Goal: Task Accomplishment & Management: Use online tool/utility

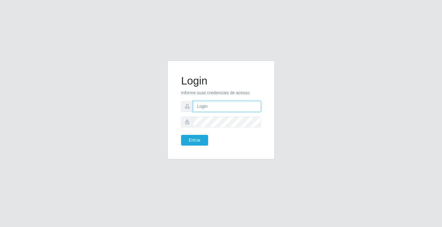
click at [231, 107] on input "text" at bounding box center [227, 106] width 68 height 11
type input "giovanny@ideal"
click at [220, 107] on input "giovanny@ideal" at bounding box center [227, 106] width 68 height 11
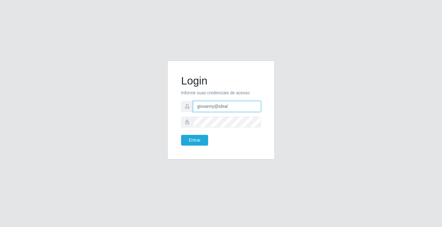
click at [220, 107] on input "giovanny@ideal" at bounding box center [227, 106] width 68 height 11
click at [194, 143] on button "Entrar" at bounding box center [194, 140] width 27 height 11
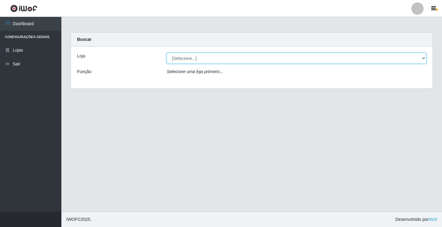
click at [317, 57] on select "[Selecione...] Ideal - Conceição" at bounding box center [297, 58] width 260 height 11
select select "231"
click at [167, 53] on select "[Selecione...] Ideal - Conceição" at bounding box center [297, 58] width 260 height 11
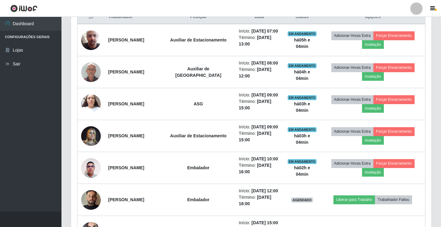
scroll to position [246, 0]
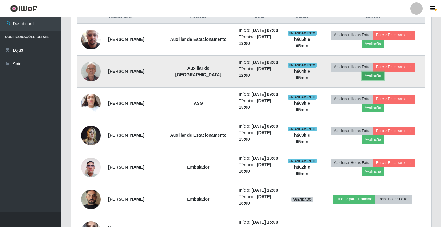
click at [373, 80] on button "Avaliação" at bounding box center [373, 76] width 22 height 9
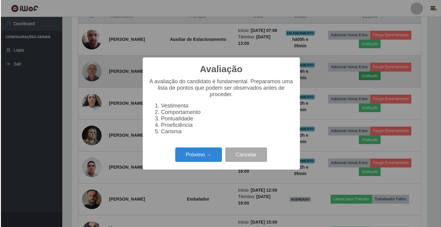
scroll to position [127, 357]
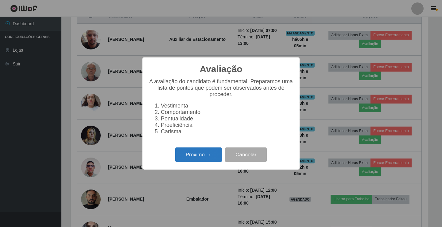
click at [191, 157] on button "Próximo →" at bounding box center [198, 154] width 47 height 14
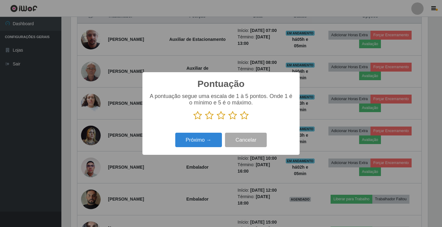
scroll to position [307025, 306795]
click at [243, 115] on icon at bounding box center [244, 115] width 9 height 9
click at [240, 120] on input "radio" at bounding box center [240, 120] width 0 height 0
click at [203, 144] on button "Próximo →" at bounding box center [198, 140] width 47 height 14
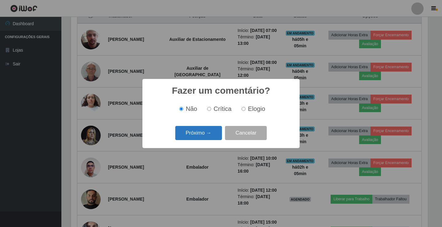
click at [209, 133] on button "Próximo →" at bounding box center [198, 133] width 47 height 14
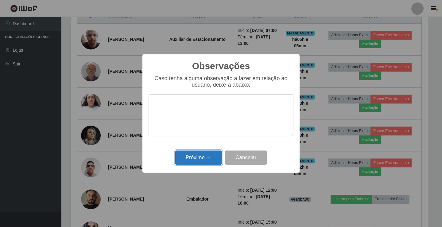
click at [201, 161] on button "Próximo →" at bounding box center [198, 158] width 47 height 14
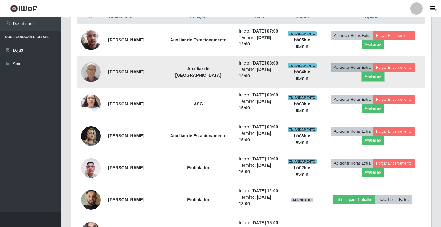
scroll to position [215, 0]
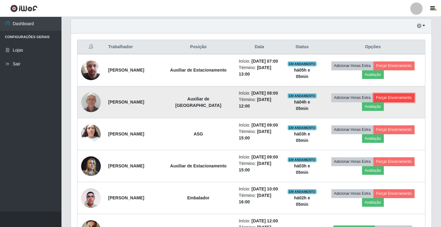
click at [395, 102] on button "Forçar Encerramento" at bounding box center [393, 97] width 41 height 9
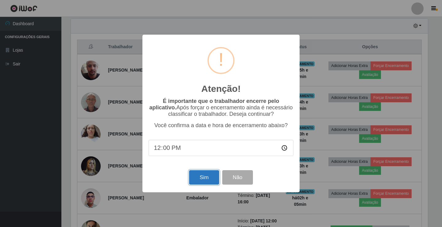
click at [202, 179] on button "Sim" at bounding box center [204, 177] width 30 height 14
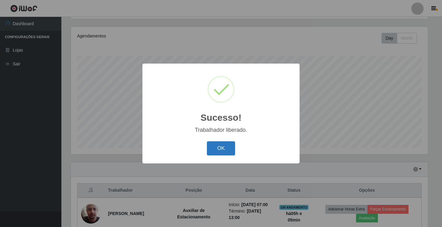
click at [223, 147] on button "OK" at bounding box center [221, 148] width 29 height 14
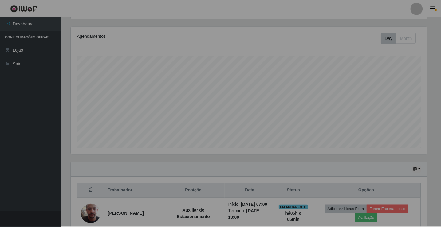
scroll to position [127, 360]
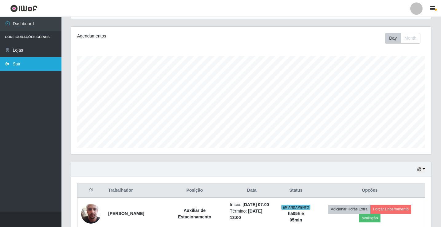
click at [12, 65] on link "Sair" at bounding box center [30, 64] width 61 height 14
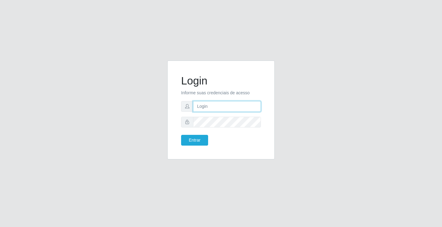
click at [203, 108] on input "text" at bounding box center [227, 106] width 68 height 11
type input "zivaneide@ideal"
click at [181, 135] on button "Entrar" at bounding box center [194, 140] width 27 height 11
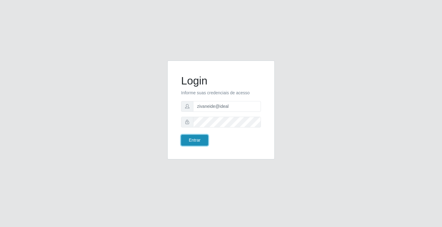
click at [195, 138] on button "Entrar" at bounding box center [194, 140] width 27 height 11
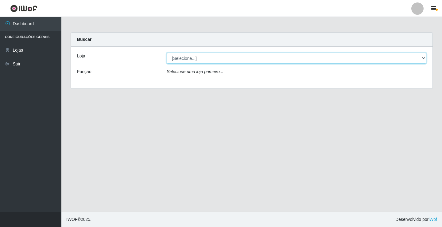
click at [425, 57] on select "[Selecione...] Ideal - Conceição" at bounding box center [297, 58] width 260 height 11
select select "231"
click at [167, 53] on select "[Selecione...] Ideal - Conceição" at bounding box center [297, 58] width 260 height 11
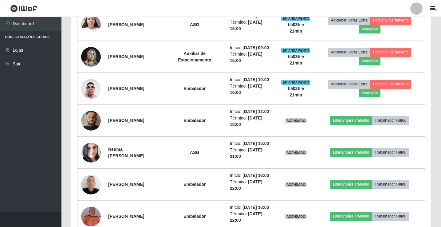
scroll to position [307, 0]
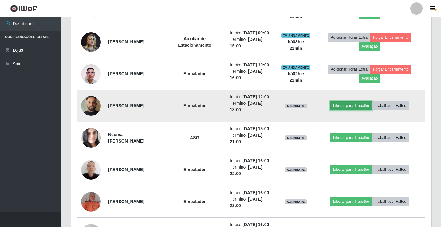
click at [354, 110] on button "Liberar para Trabalho" at bounding box center [350, 105] width 41 height 9
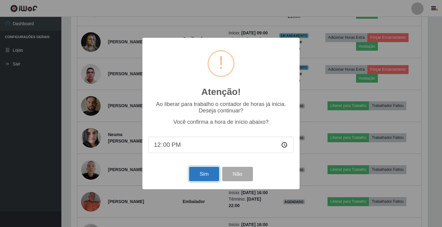
click at [204, 173] on button "Sim" at bounding box center [204, 174] width 30 height 14
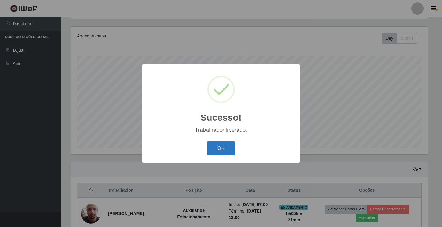
click at [231, 150] on button "OK" at bounding box center [221, 148] width 29 height 14
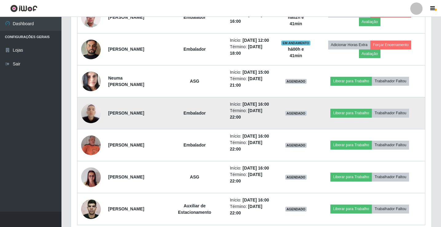
scroll to position [363, 0]
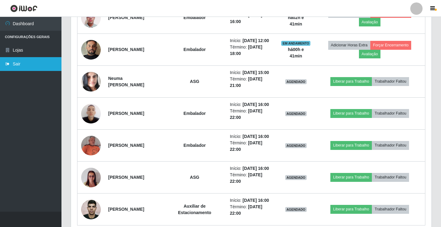
click at [19, 65] on link "Sair" at bounding box center [30, 64] width 61 height 14
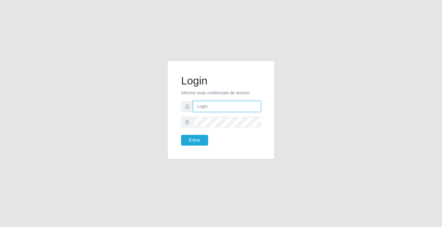
click at [201, 108] on input "text" at bounding box center [227, 106] width 68 height 11
type input "ediane@ideal"
click at [181, 135] on button "Entrar" at bounding box center [194, 140] width 27 height 11
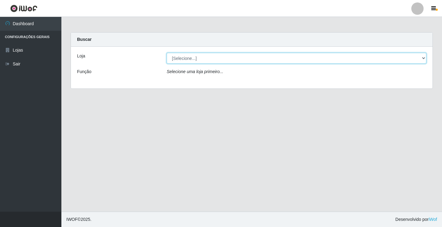
click at [216, 59] on select "[Selecione...] Ideal - Conceição" at bounding box center [297, 58] width 260 height 11
select select "231"
click at [167, 53] on select "[Selecione...] Ideal - Conceição" at bounding box center [297, 58] width 260 height 11
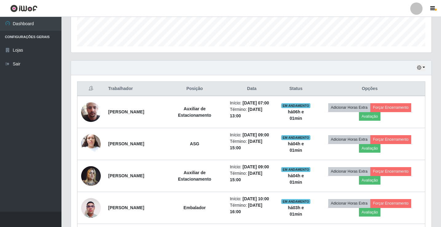
scroll to position [184, 0]
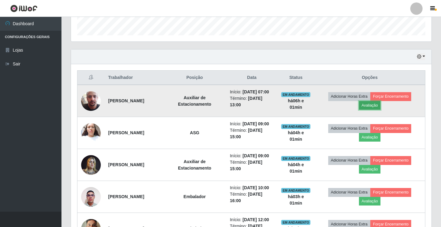
click at [373, 108] on button "Avaliação" at bounding box center [370, 105] width 22 height 9
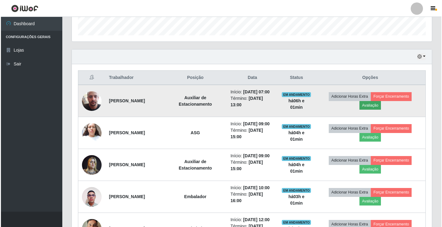
scroll to position [127, 357]
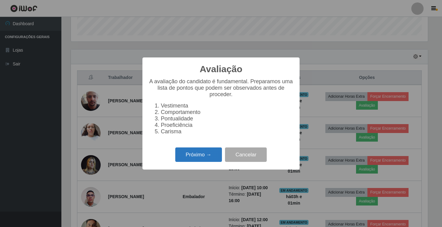
click at [208, 155] on button "Próximo →" at bounding box center [198, 154] width 47 height 14
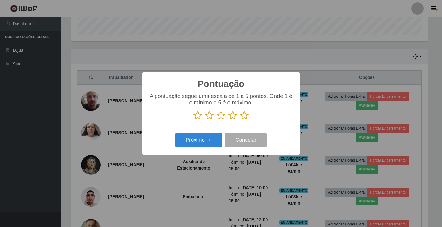
click at [244, 116] on icon at bounding box center [244, 115] width 9 height 9
click at [240, 120] on input "radio" at bounding box center [240, 120] width 0 height 0
click at [201, 140] on button "Próximo →" at bounding box center [198, 140] width 47 height 14
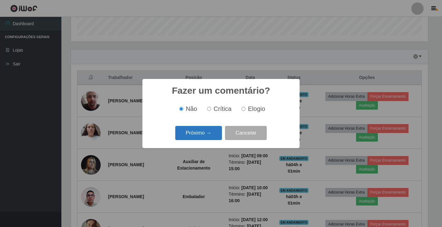
click at [204, 134] on button "Próximo →" at bounding box center [198, 133] width 47 height 14
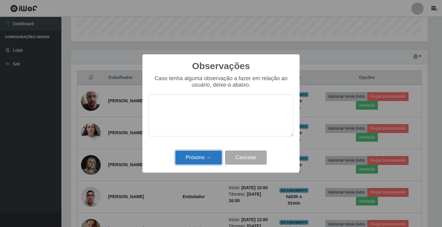
click at [211, 154] on button "Próximo →" at bounding box center [198, 158] width 47 height 14
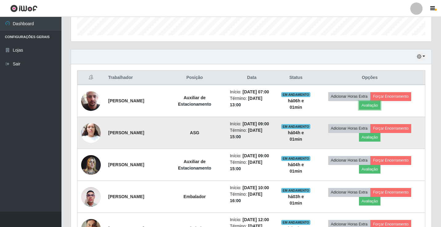
scroll to position [127, 360]
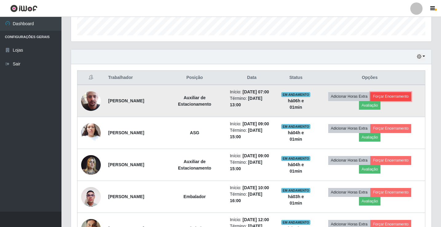
click at [398, 99] on button "Forçar Encerramento" at bounding box center [390, 96] width 41 height 9
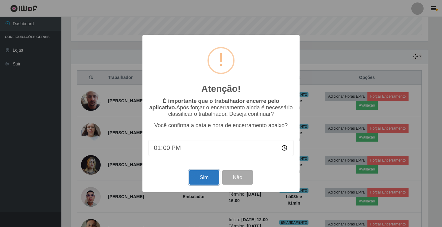
click at [205, 181] on button "Sim" at bounding box center [204, 177] width 30 height 14
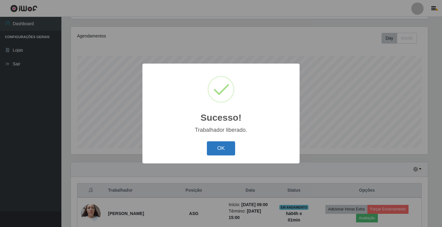
click at [220, 147] on button "OK" at bounding box center [221, 148] width 29 height 14
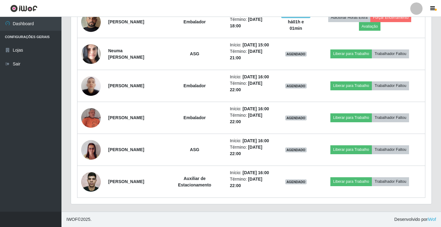
scroll to position [417, 0]
click at [16, 67] on link "Sair" at bounding box center [30, 64] width 61 height 14
